Goal: Task Accomplishment & Management: Manage account settings

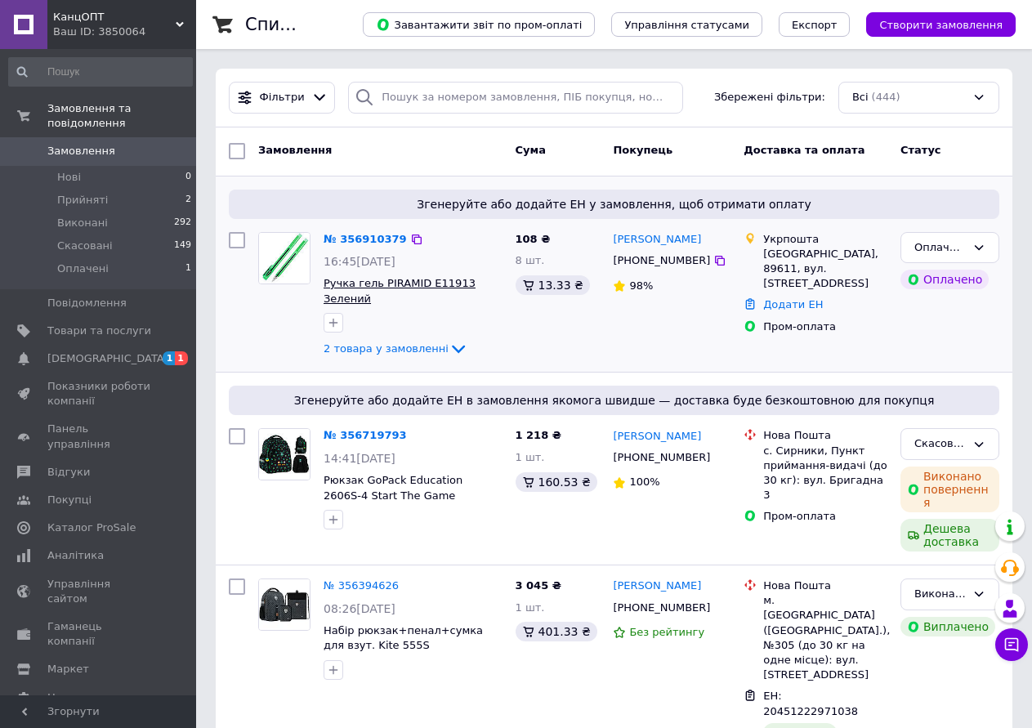
click at [396, 283] on span "Ручка гель PIRAMID Е11913 Зелений" at bounding box center [399, 291] width 152 height 28
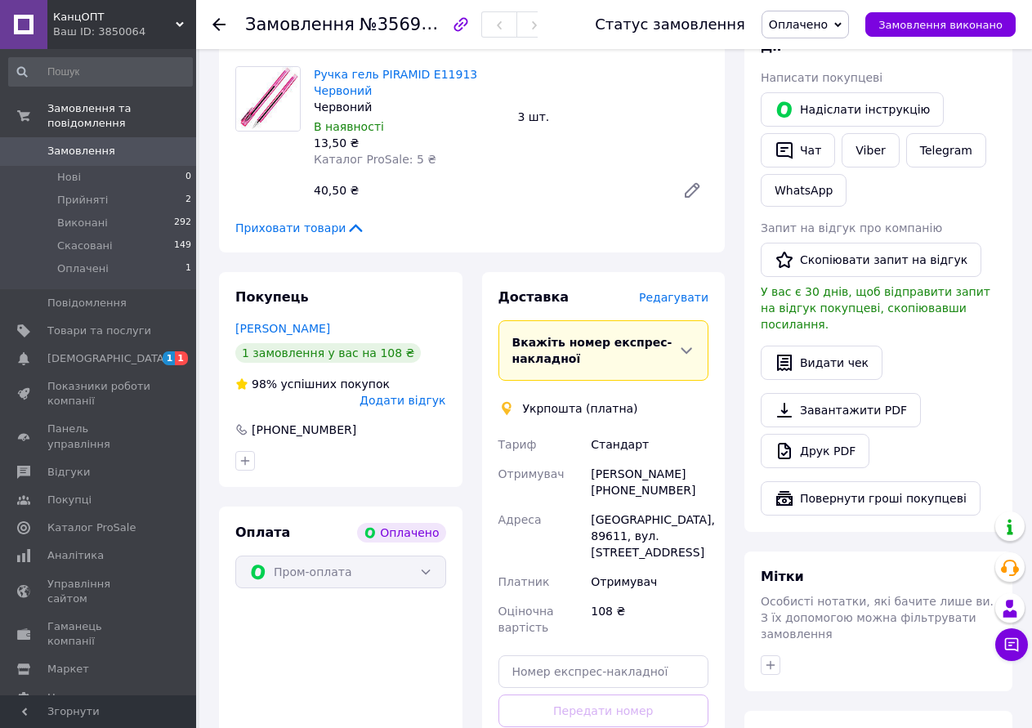
scroll to position [490, 0]
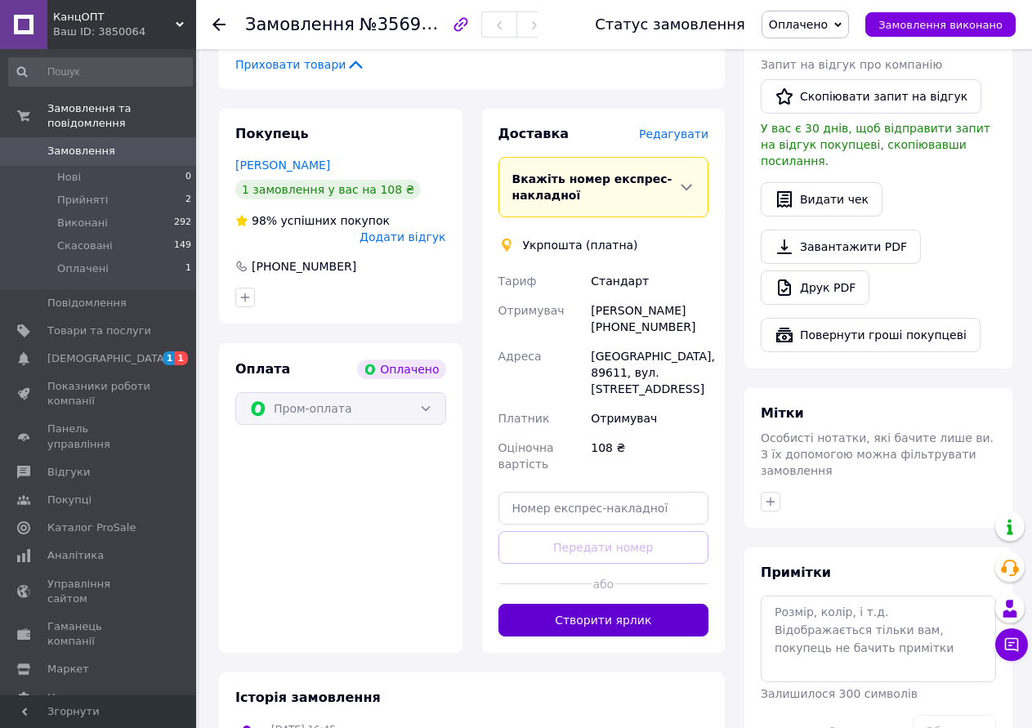
click at [599, 604] on button "Створити ярлик" at bounding box center [603, 620] width 211 height 33
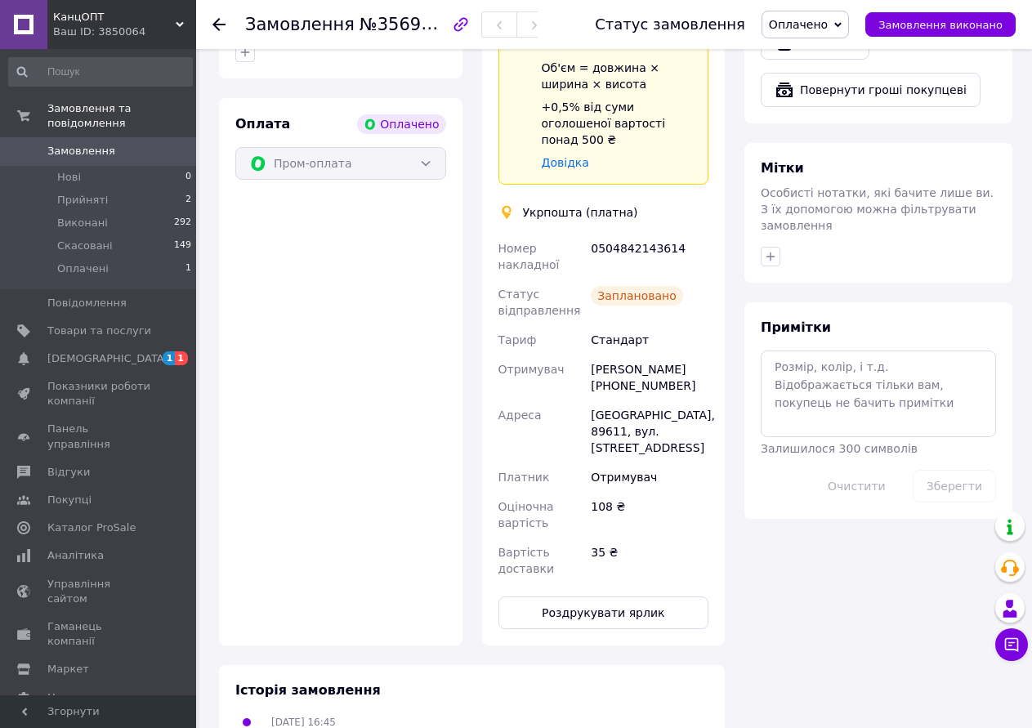
scroll to position [802, 0]
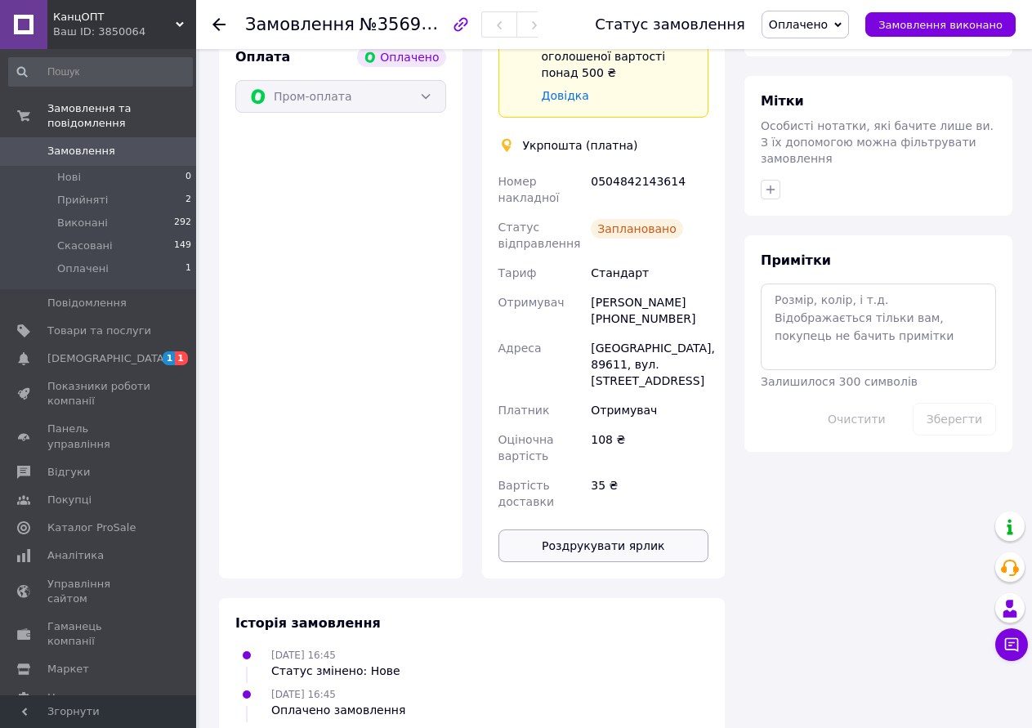
click at [612, 529] on button "Роздрукувати ярлик" at bounding box center [603, 545] width 211 height 33
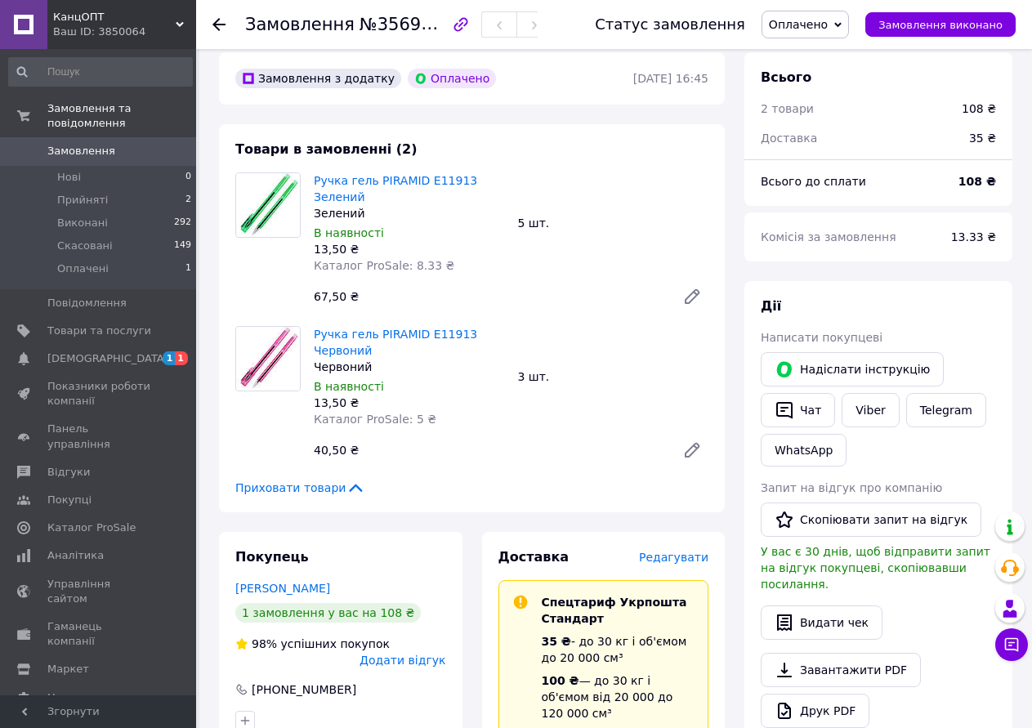
scroll to position [0, 0]
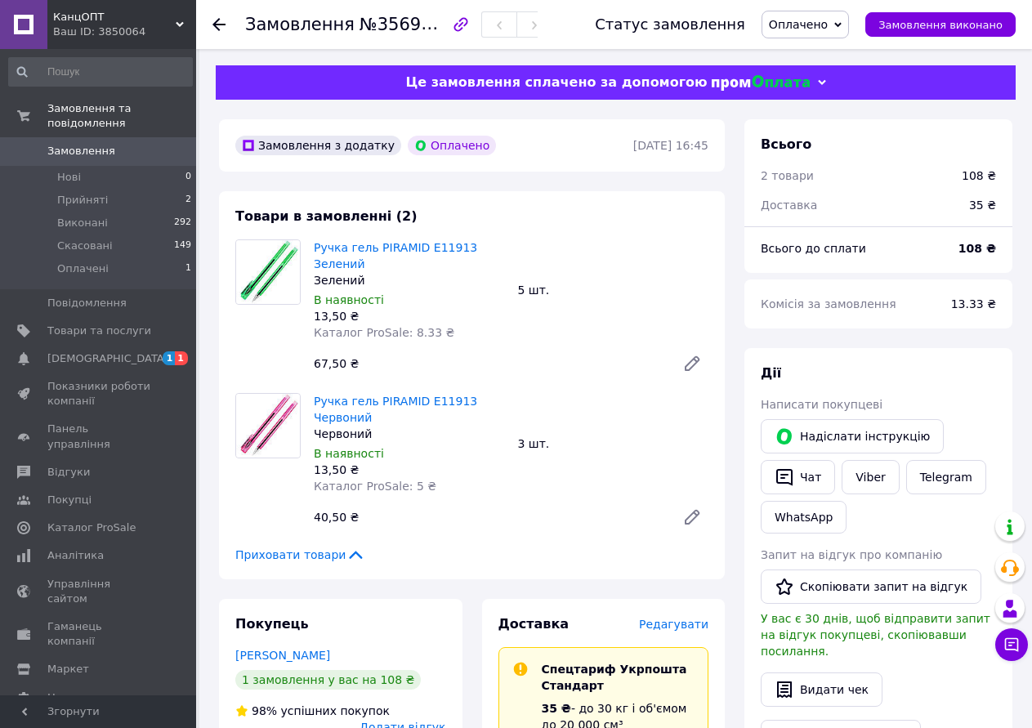
click at [219, 20] on use at bounding box center [218, 24] width 13 height 13
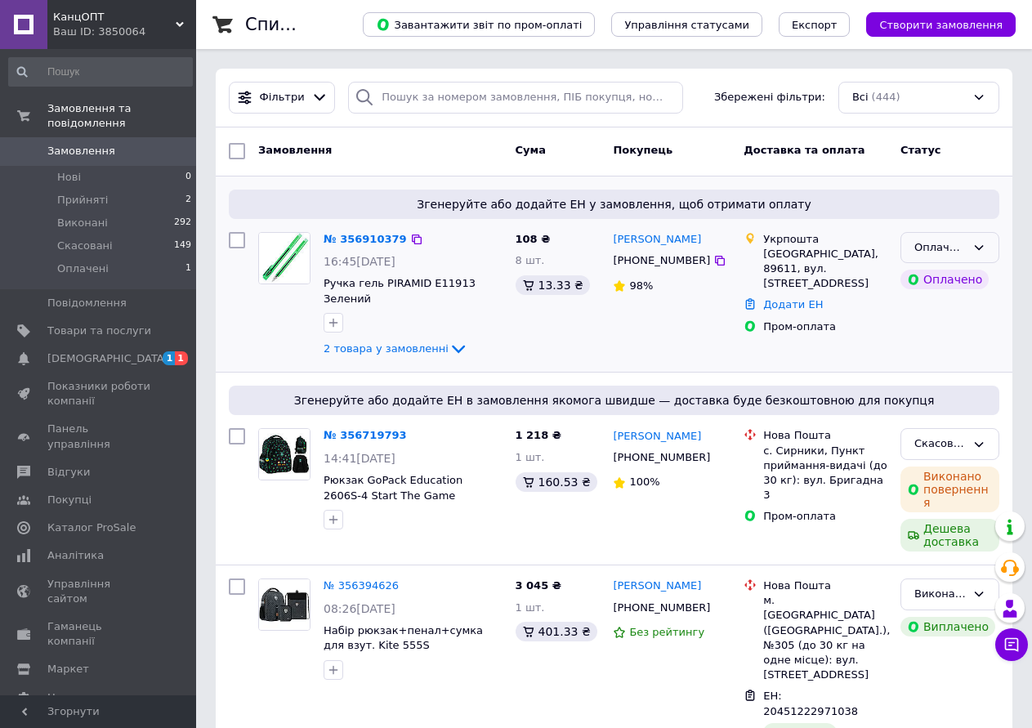
click at [978, 248] on icon at bounding box center [978, 247] width 13 height 13
click at [934, 284] on li "Прийнято" at bounding box center [949, 281] width 97 height 30
